Goal: Information Seeking & Learning: Learn about a topic

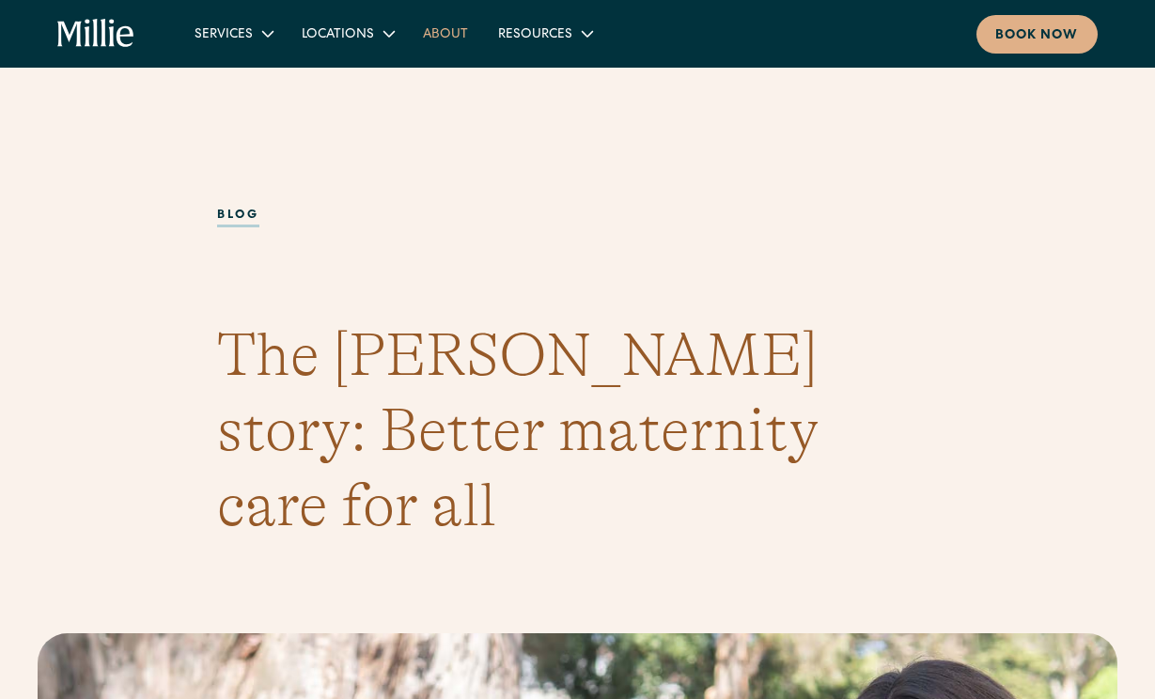
click at [433, 24] on link "About" at bounding box center [445, 33] width 75 height 31
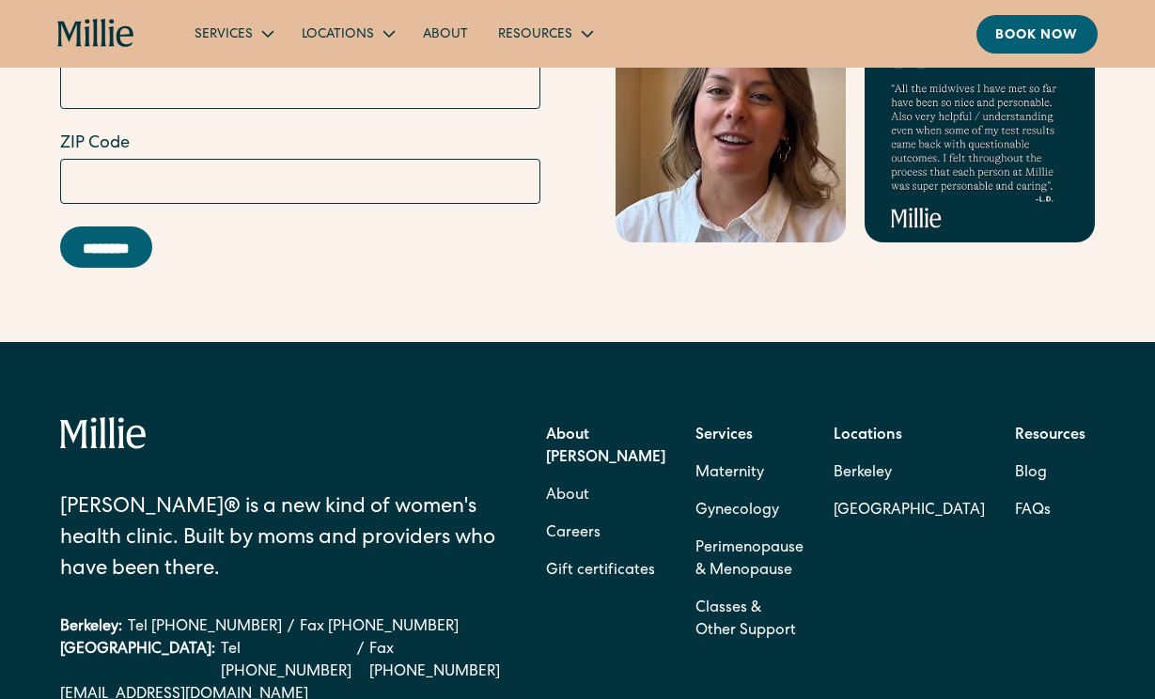
scroll to position [5716, 0]
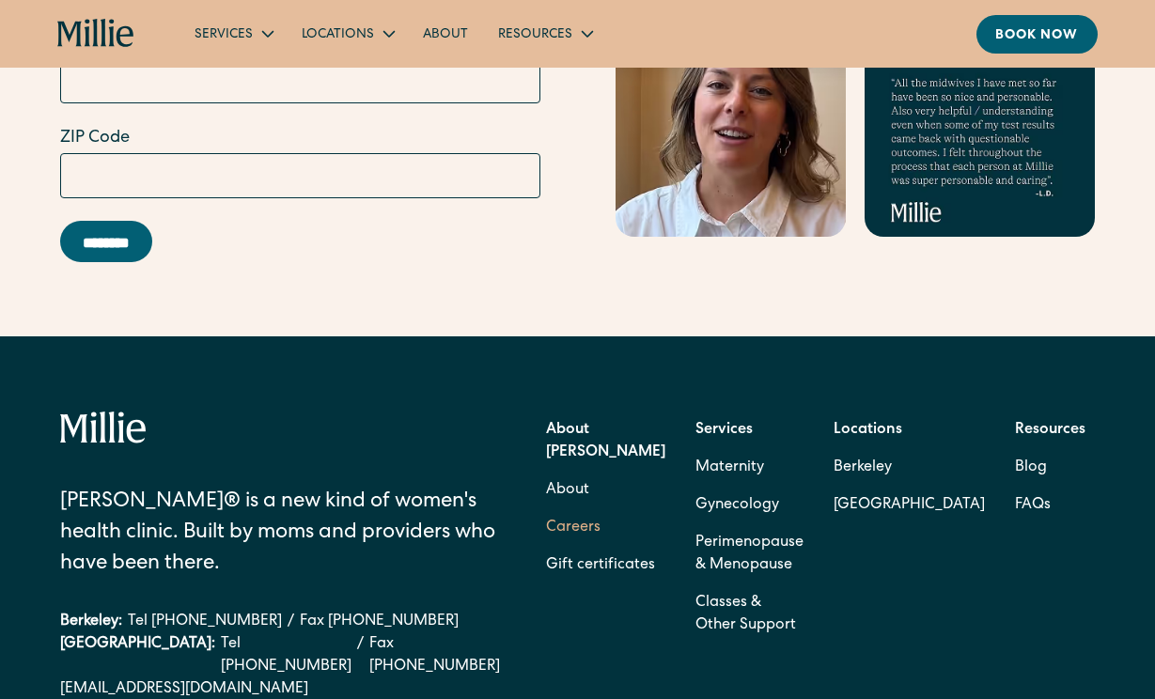
click at [601, 509] on link "Careers" at bounding box center [573, 528] width 55 height 38
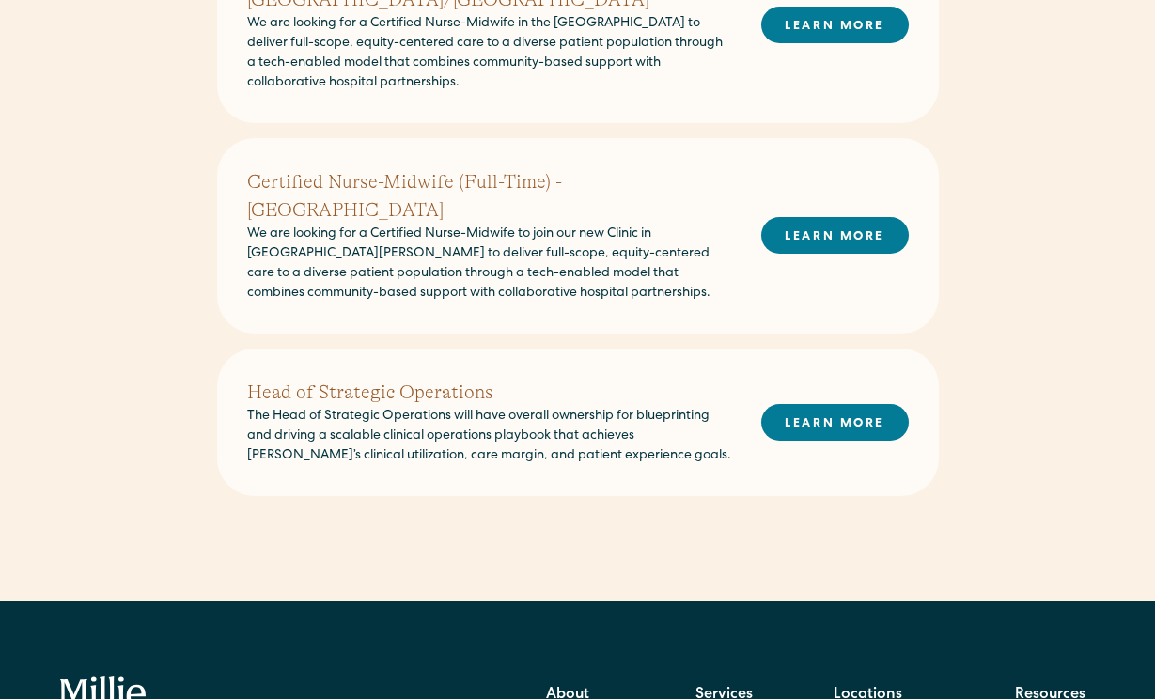
scroll to position [910, 0]
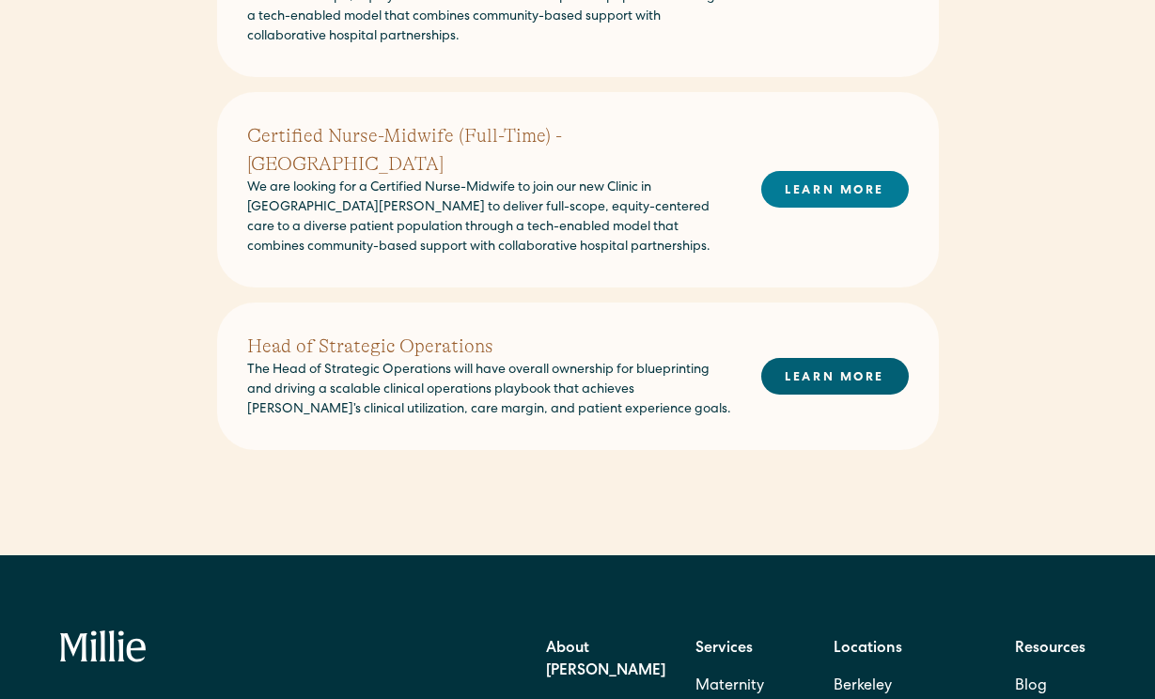
click at [832, 358] on link "LEARN MORE" at bounding box center [835, 376] width 148 height 37
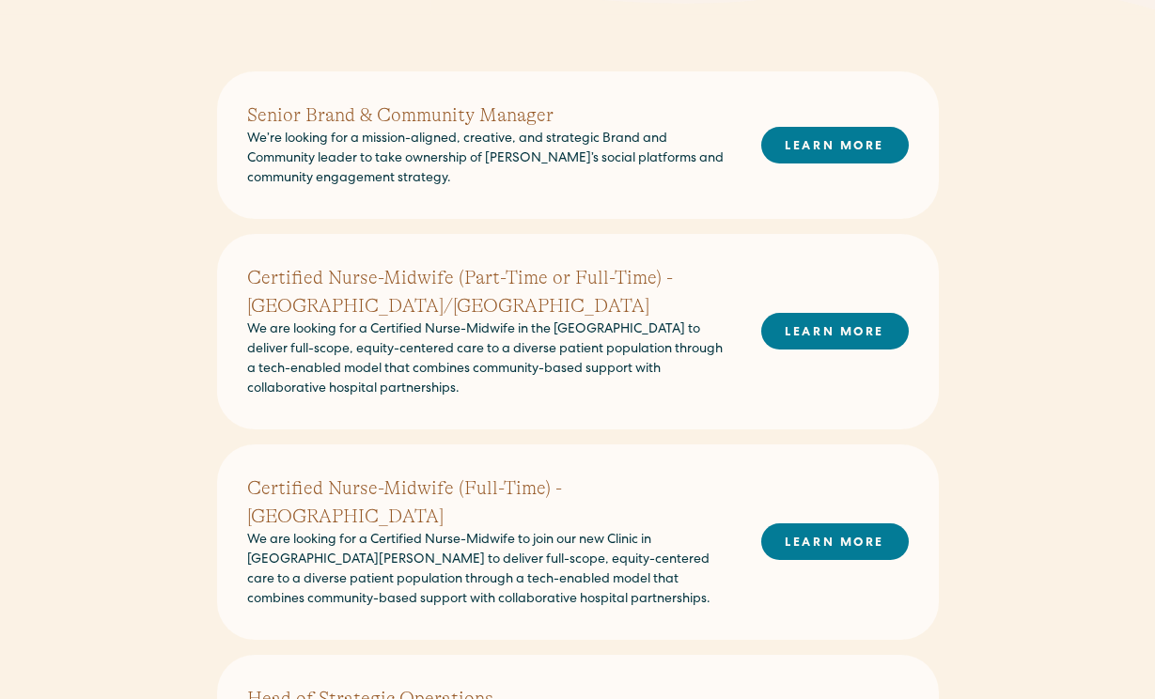
scroll to position [556, 0]
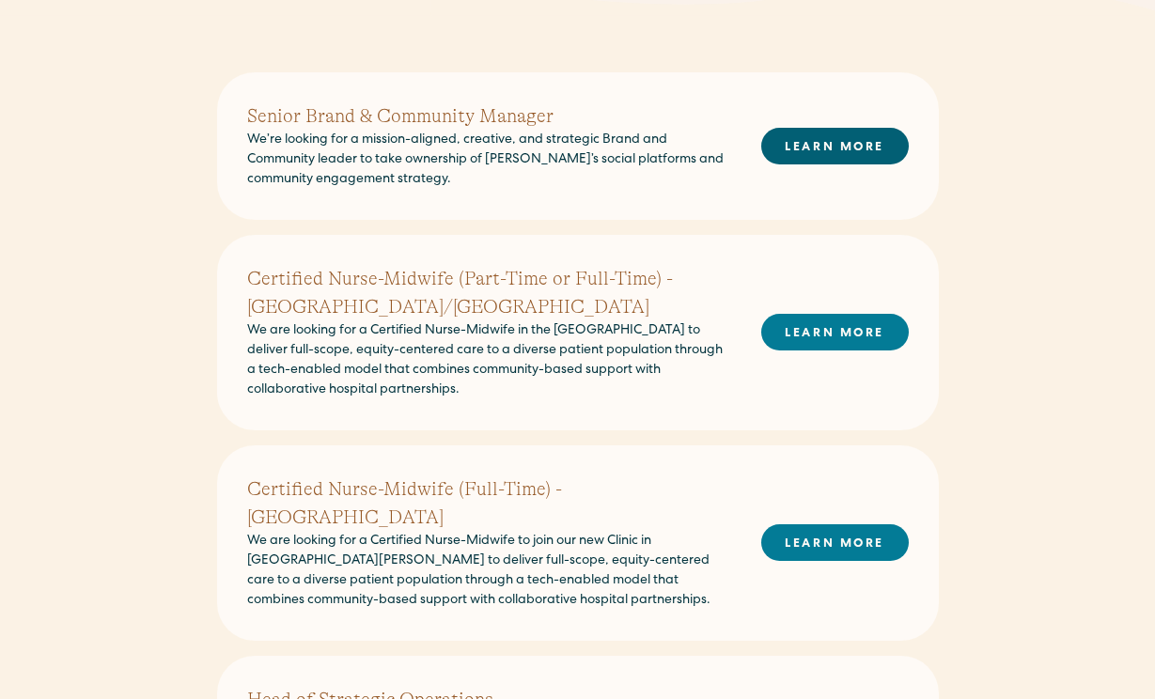
click at [788, 151] on link "LEARN MORE" at bounding box center [835, 146] width 148 height 37
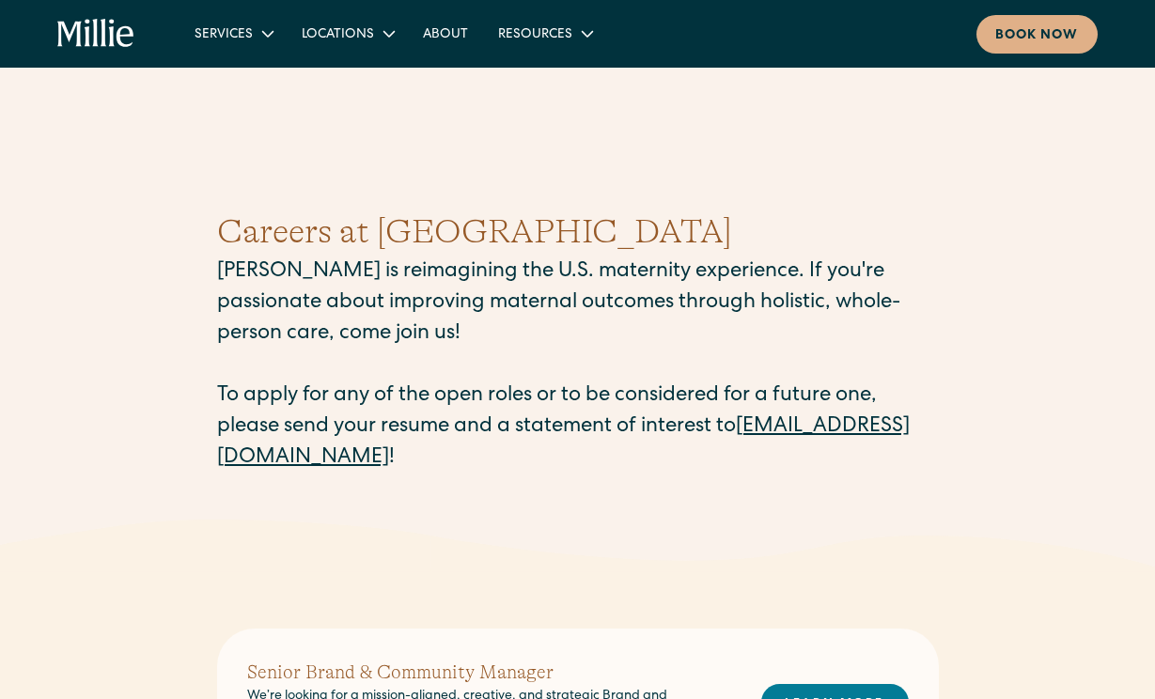
scroll to position [0, 0]
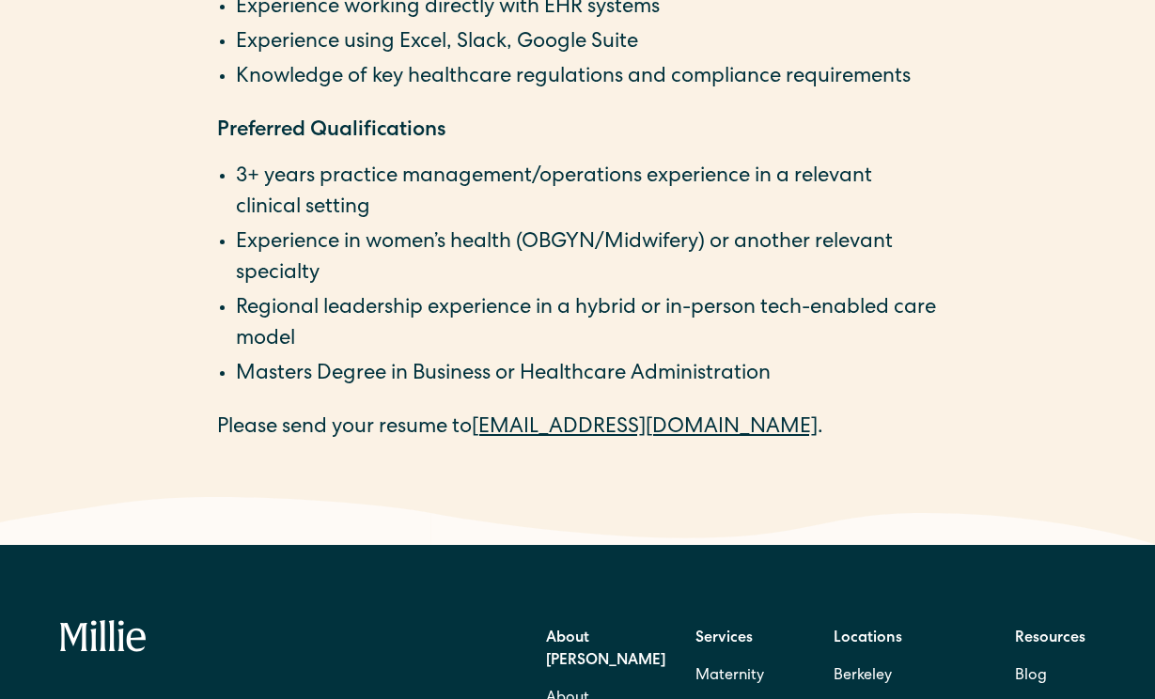
scroll to position [3430, 0]
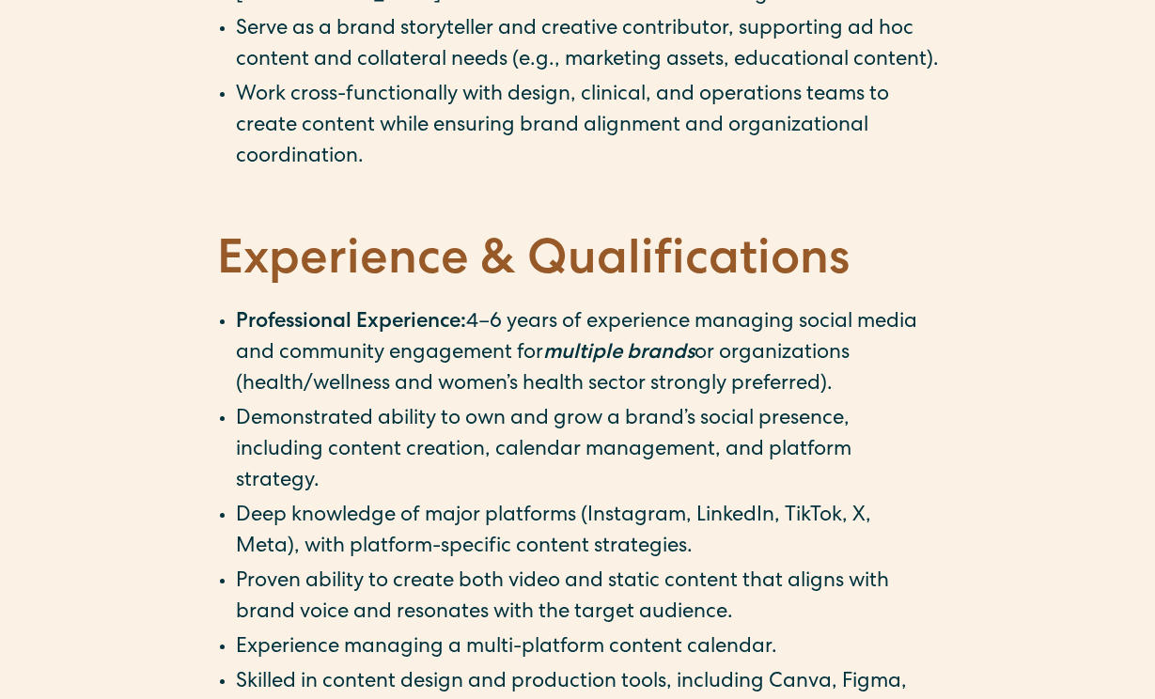
scroll to position [1868, 0]
